Goal: Information Seeking & Learning: Learn about a topic

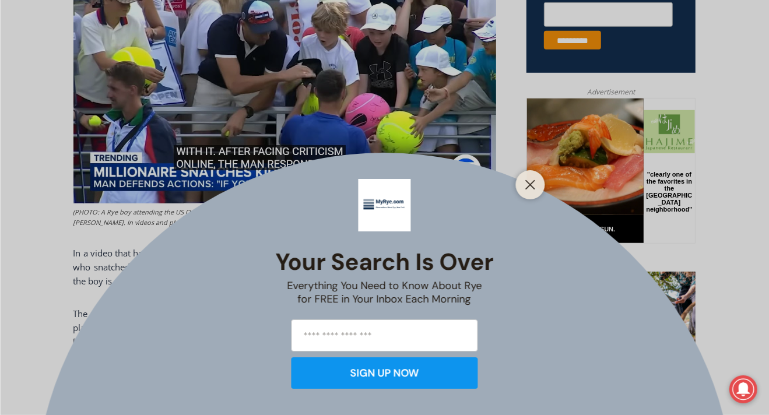
scroll to position [557, 0]
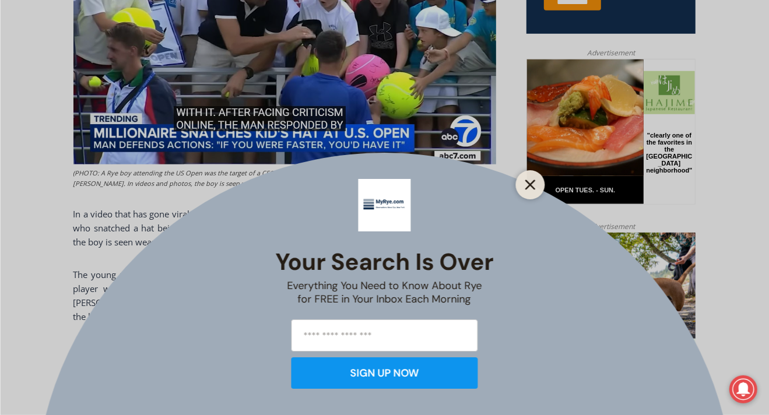
click at [527, 182] on line "Close" at bounding box center [530, 185] width 8 height 8
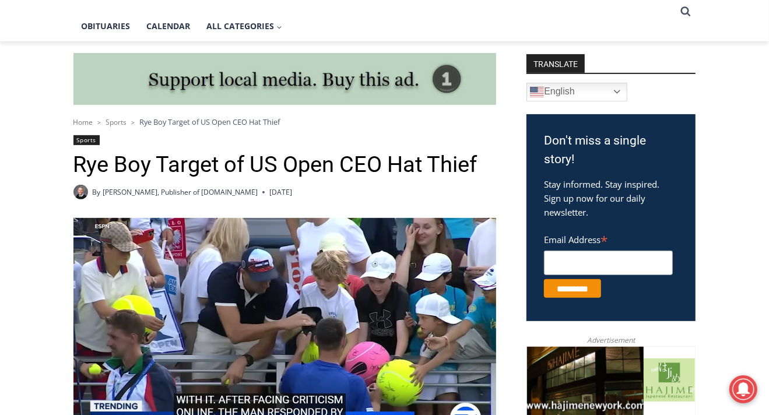
scroll to position [0, 0]
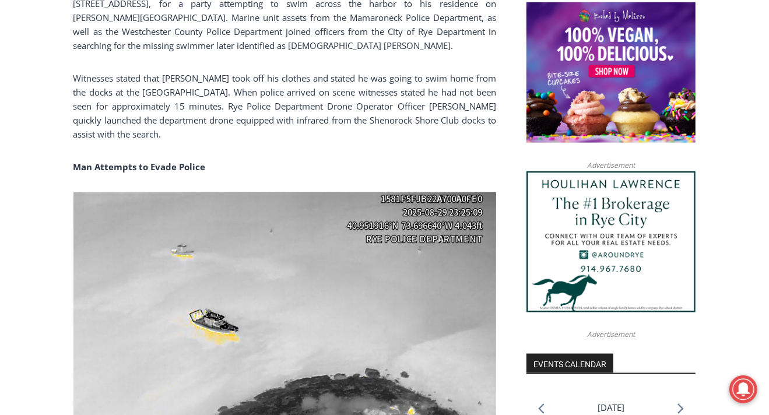
scroll to position [711, 0]
